Goal: Task Accomplishment & Management: Use online tool/utility

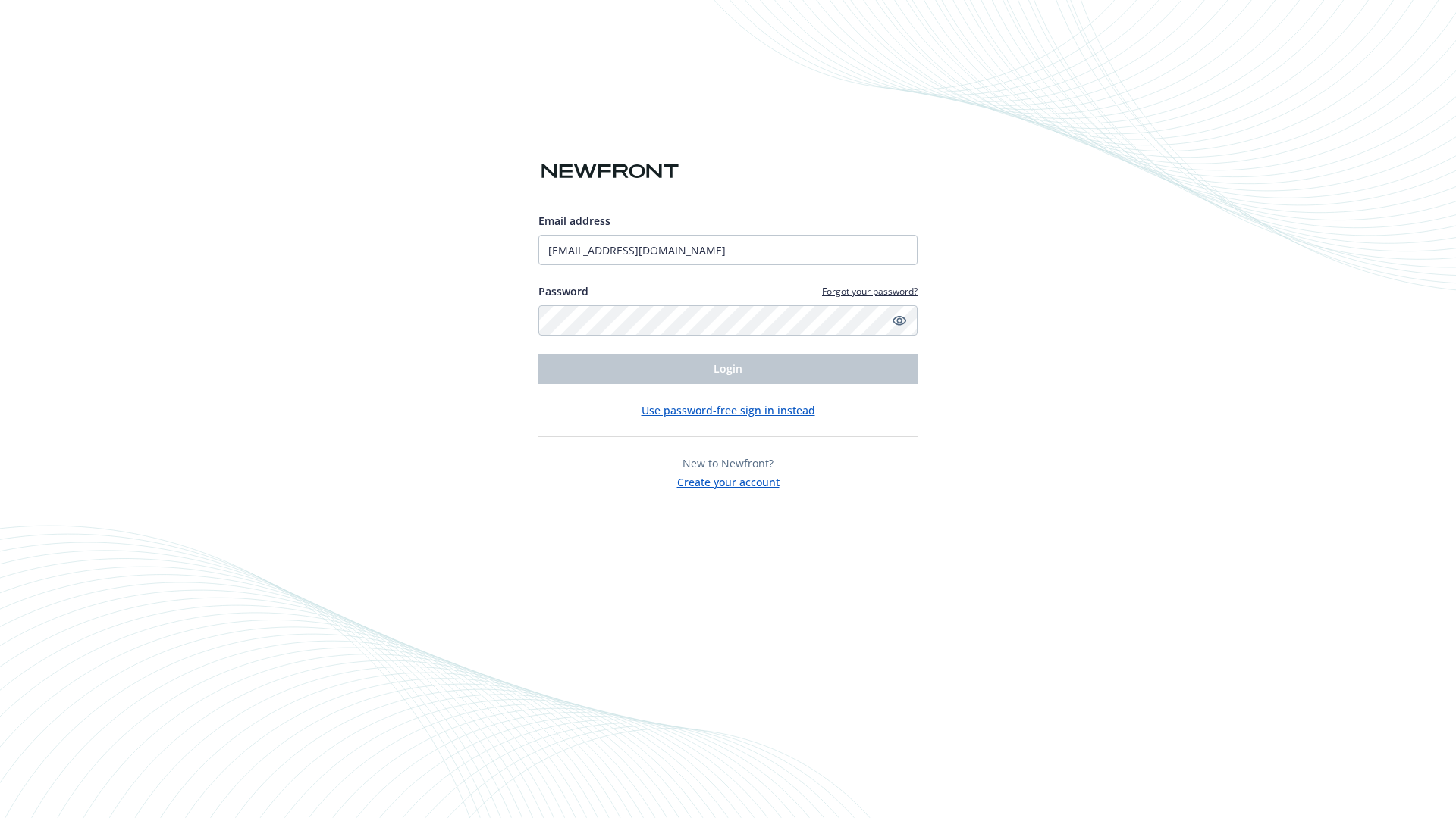
type input "[EMAIL_ADDRESS][DOMAIN_NAME]"
click at [728, 369] on span "Login" at bounding box center [727, 368] width 29 height 14
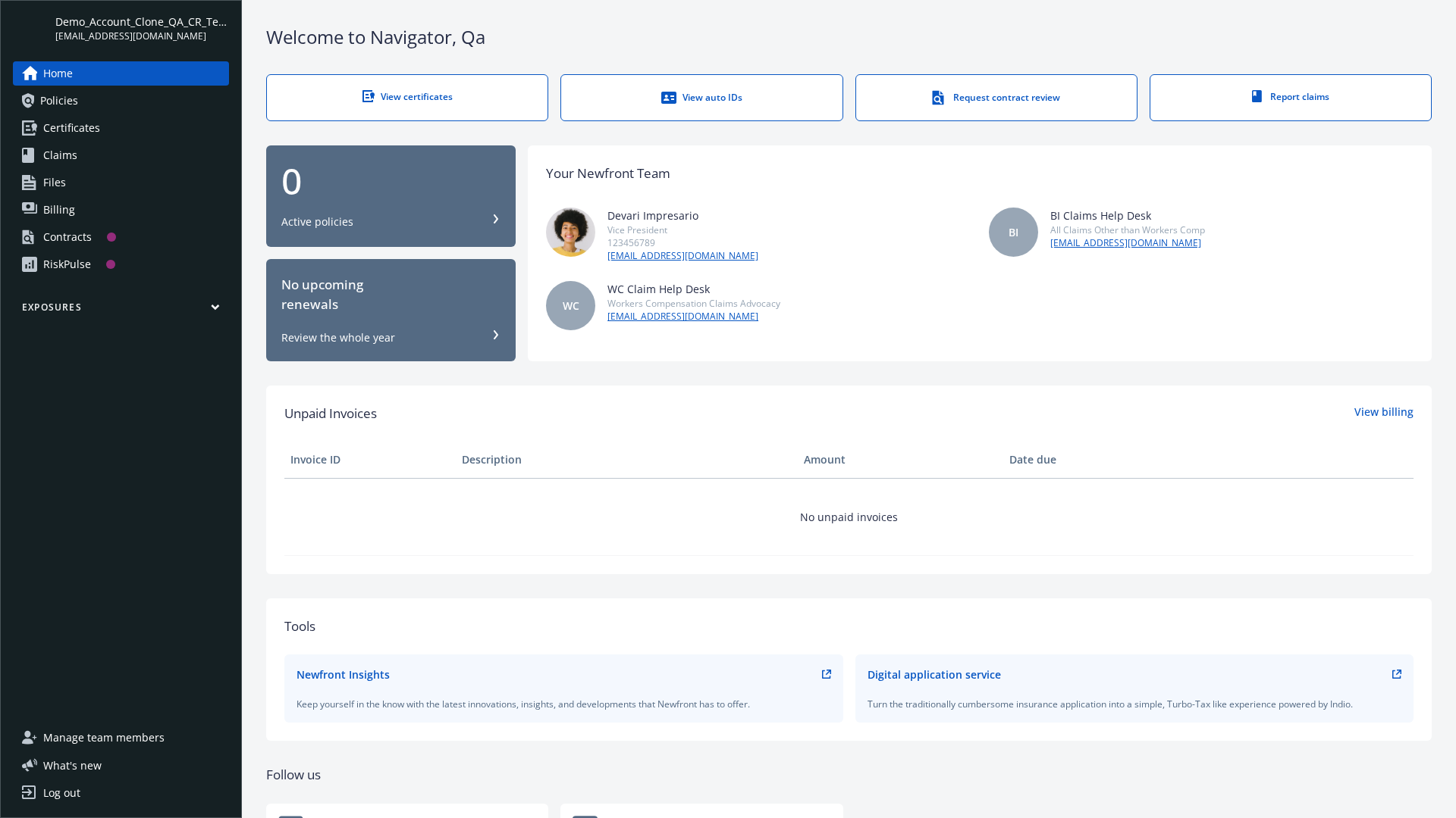
click at [142, 28] on span "Demo_Account_Clone_QA_CR_Tests_Prospect" at bounding box center [142, 21] width 173 height 16
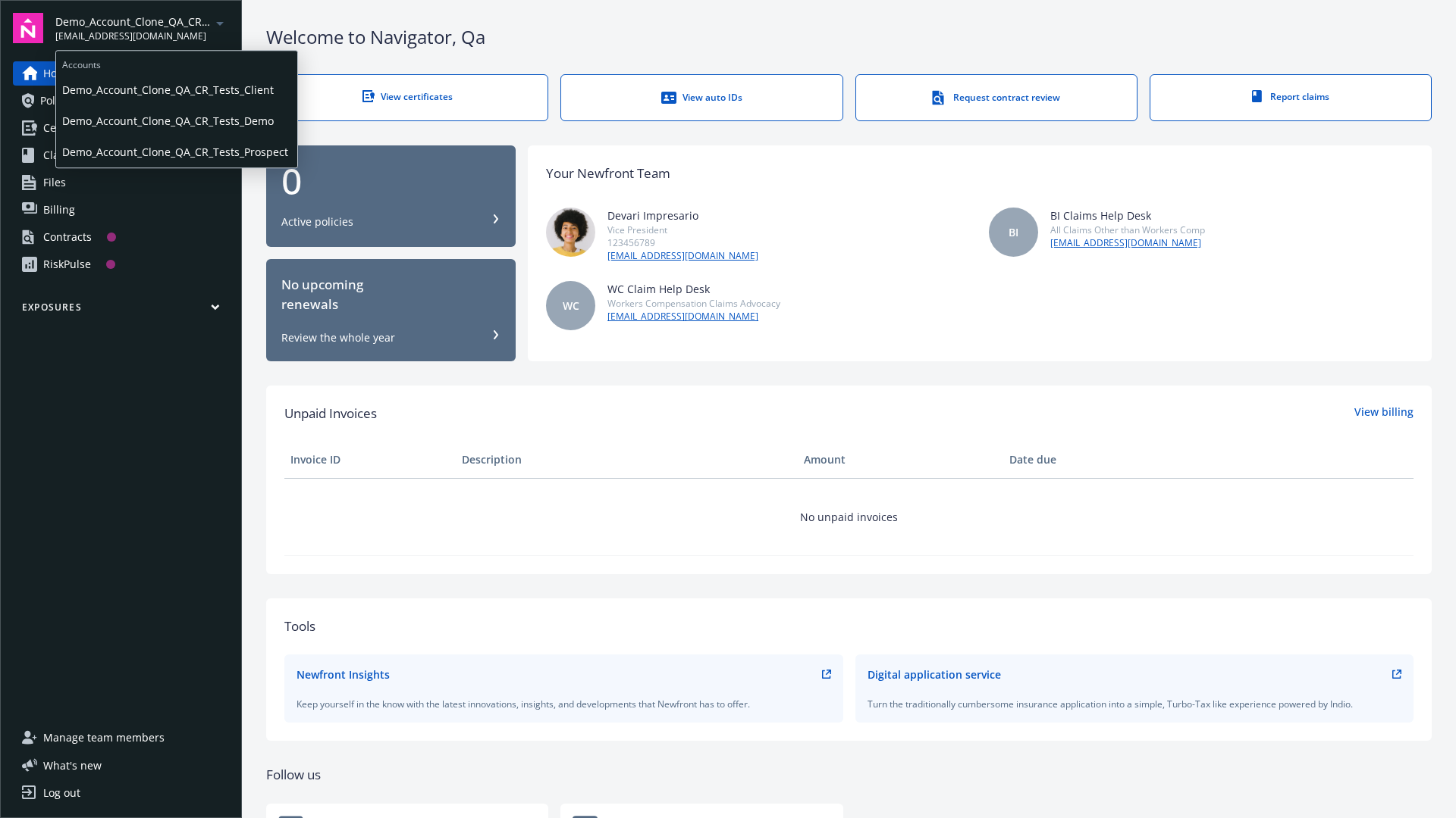
click at [175, 90] on span "Demo_Account_Clone_QA_CR_Tests_Client" at bounding box center [177, 89] width 229 height 31
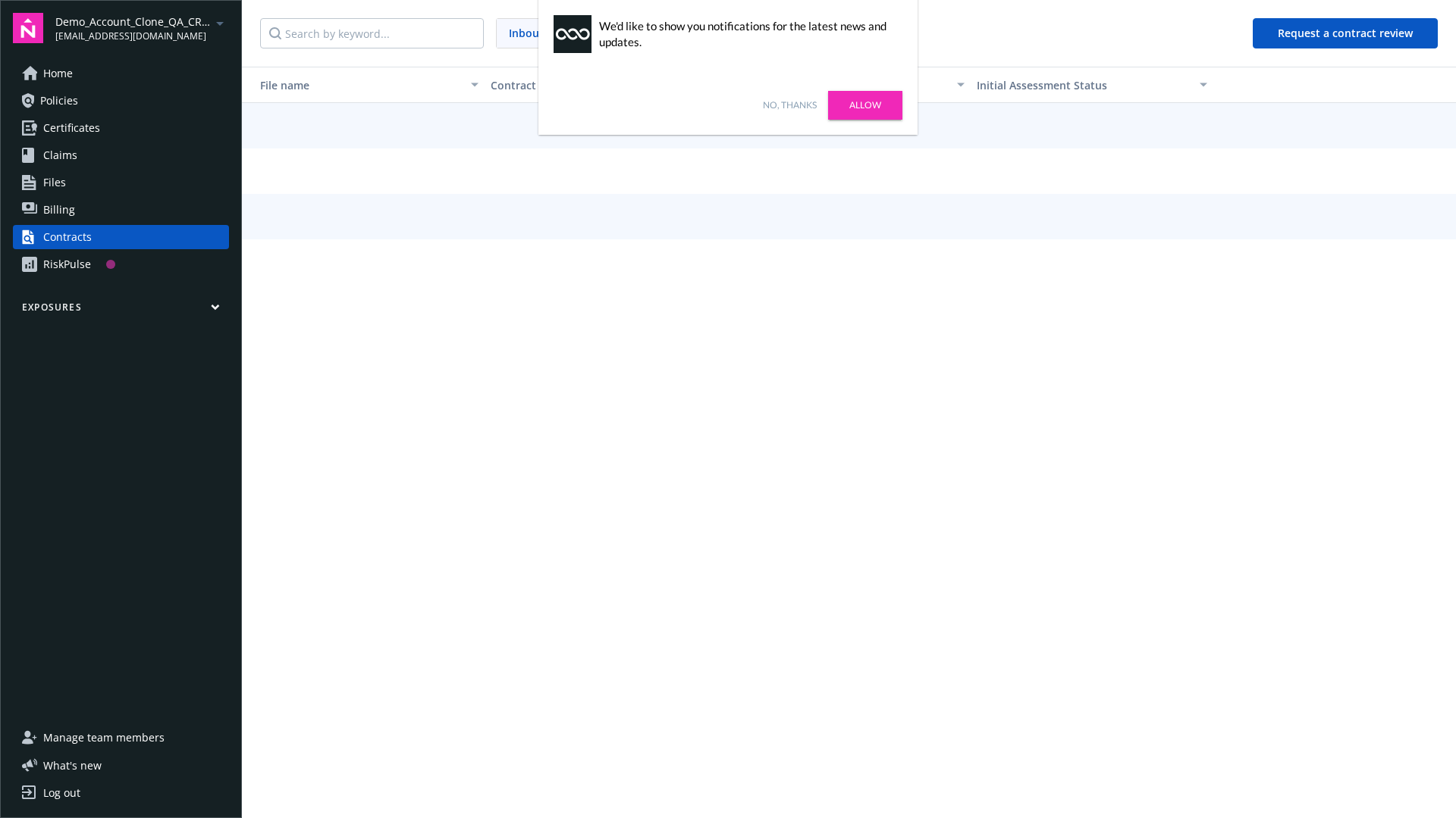
click at [790, 105] on link "No, thanks" at bounding box center [790, 105] width 54 height 14
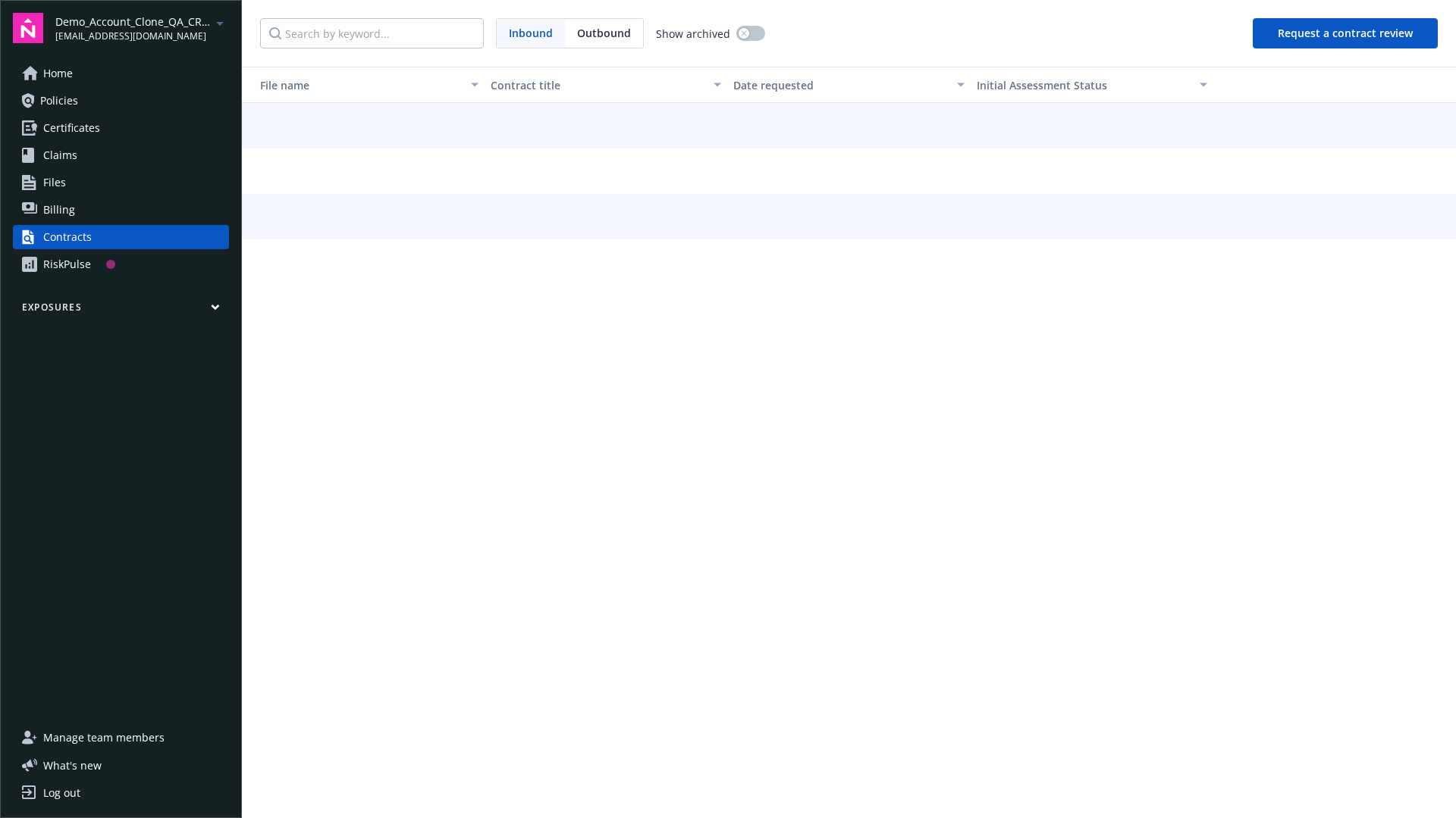
click at [1346, 34] on button "Request a contract review" at bounding box center [1345, 34] width 185 height 31
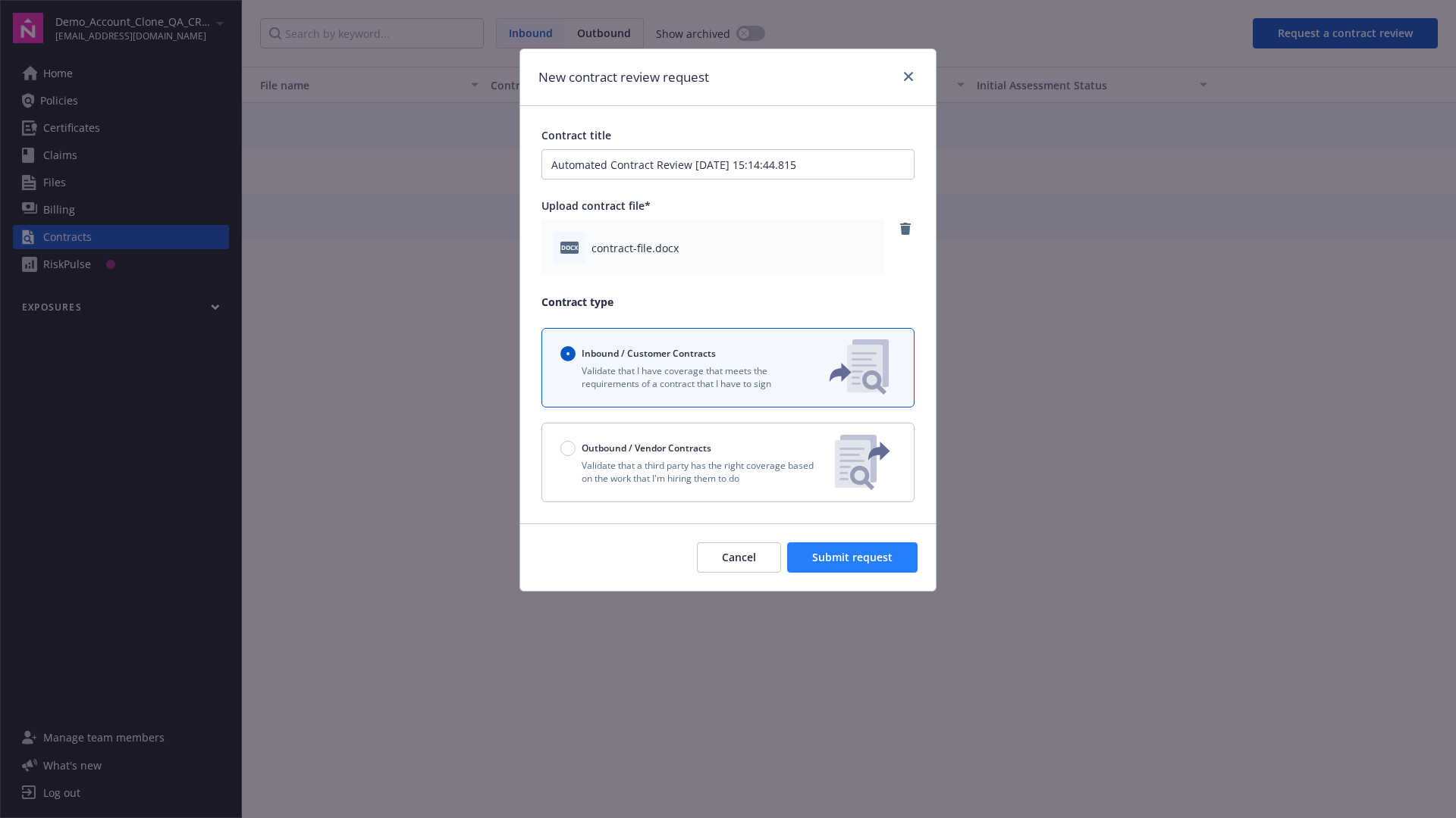
type input "Automated Contract Review [DATE] 15:14:44.815"
click at [853, 558] on span "Submit request" at bounding box center [852, 556] width 80 height 14
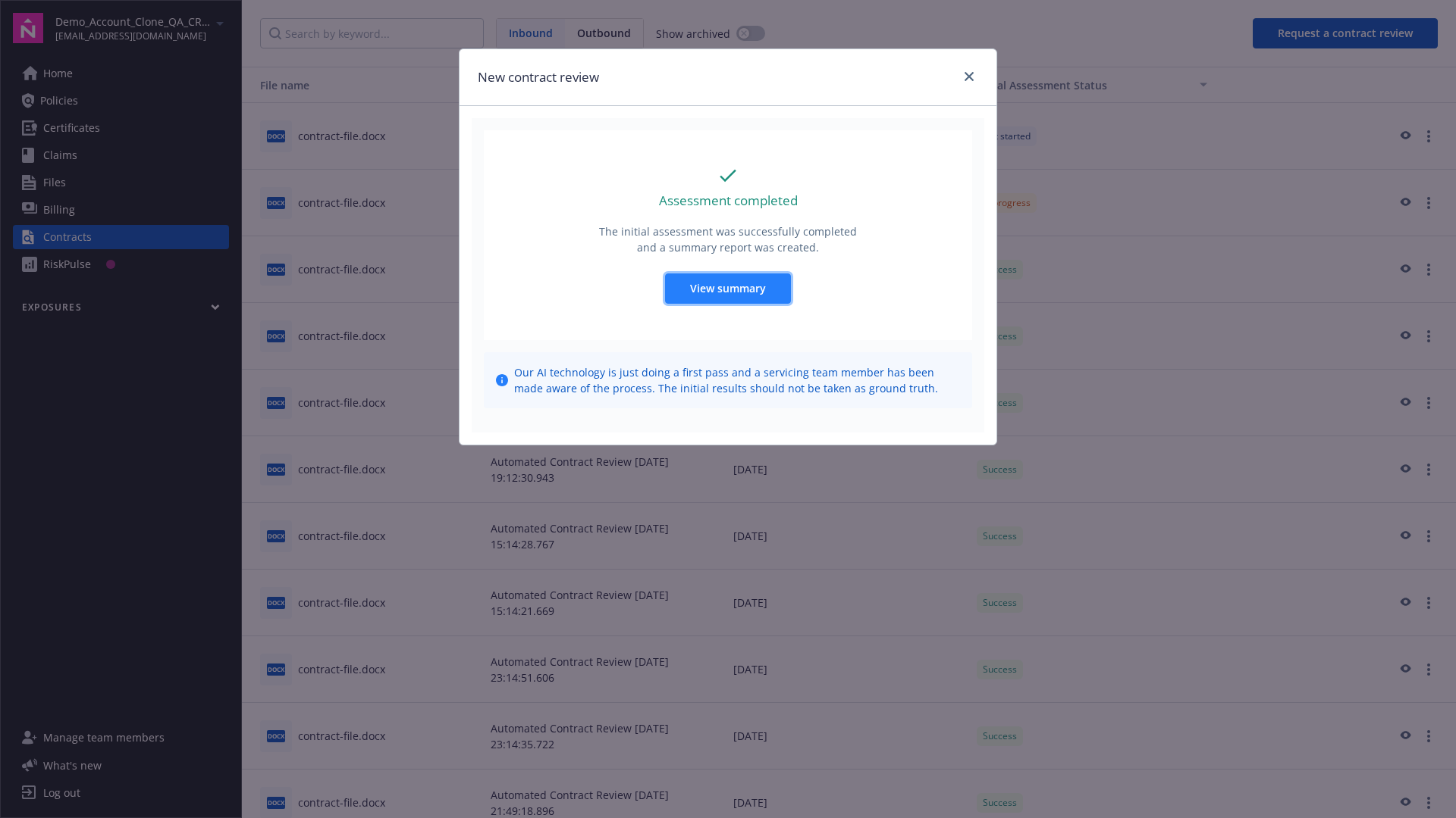
click at [727, 288] on span "View summary" at bounding box center [727, 288] width 76 height 14
